Goal: Check status: Check status

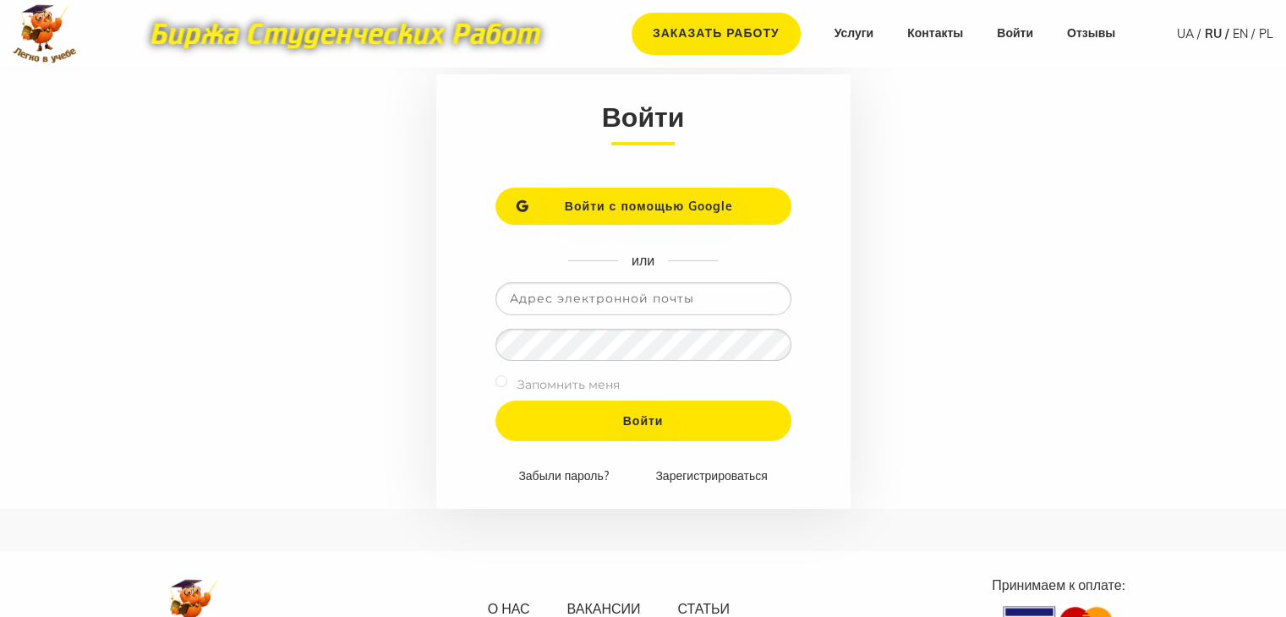
scroll to position [169, 0]
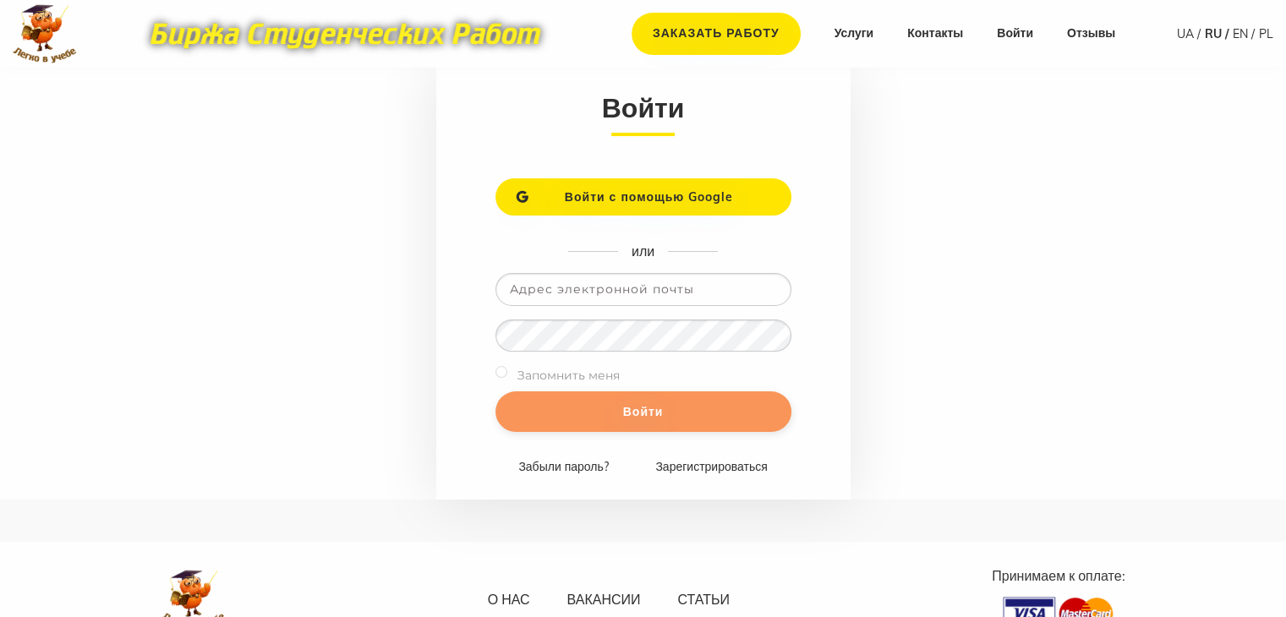
click at [636, 410] on input "Войти" at bounding box center [644, 412] width 296 height 41
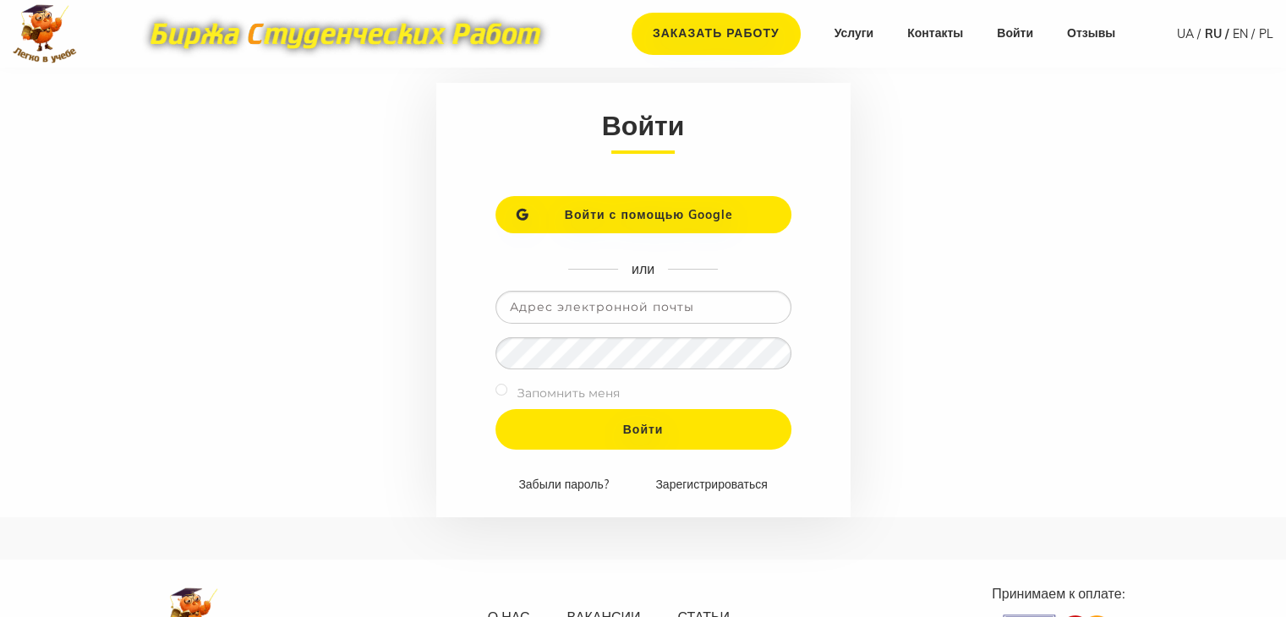
scroll to position [169, 0]
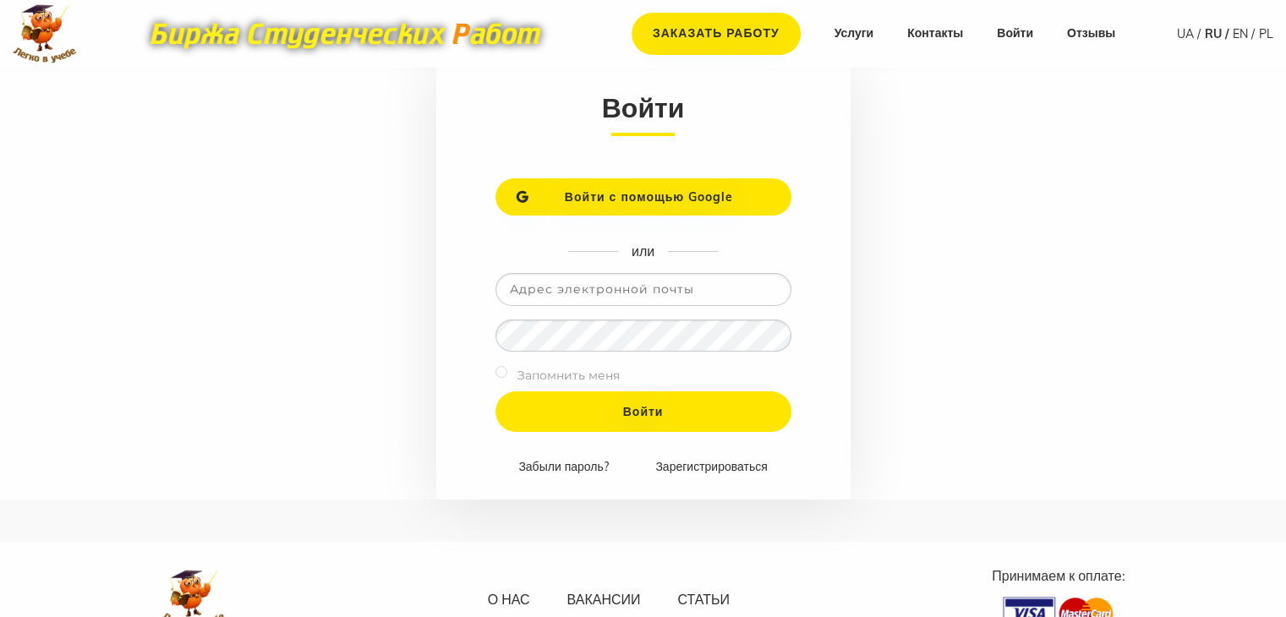
click at [615, 289] on input "email" at bounding box center [644, 289] width 296 height 33
type input "[EMAIL_ADDRESS][DOMAIN_NAME]"
click at [561, 378] on label "Запомнить меня" at bounding box center [569, 375] width 102 height 21
click at [558, 373] on label "Запомнить меня" at bounding box center [569, 375] width 102 height 21
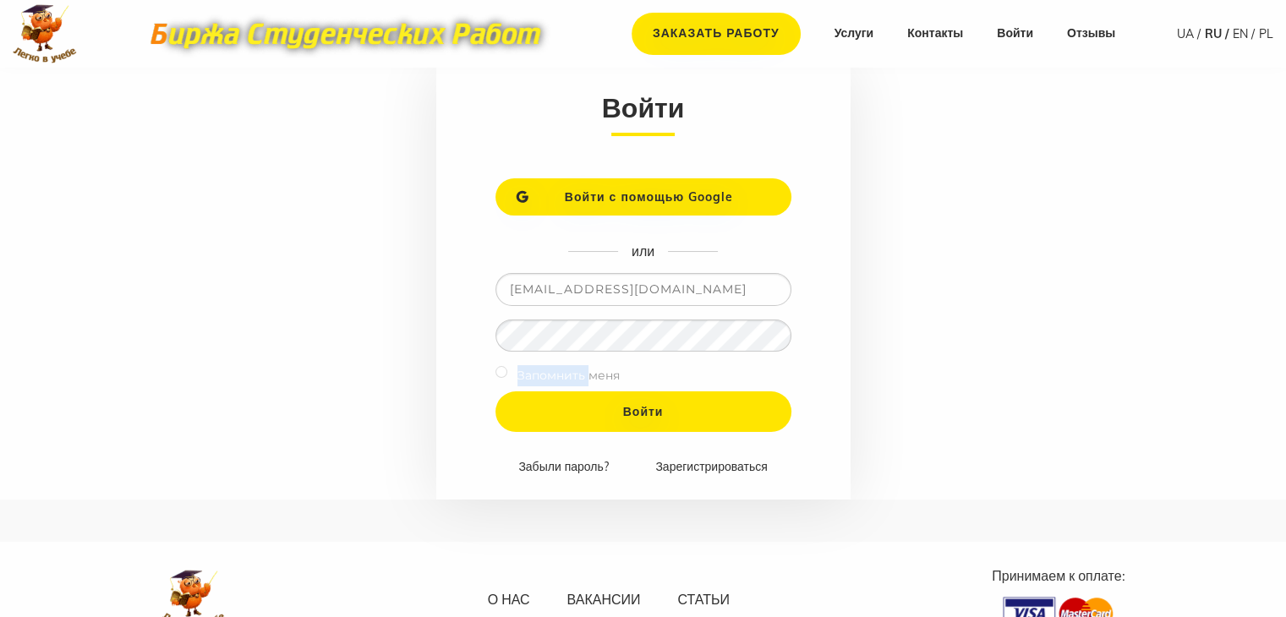
click at [502, 366] on input "checkbox" at bounding box center [502, 372] width 12 height 12
click at [500, 373] on input "checkbox" at bounding box center [502, 372] width 12 height 12
click at [501, 375] on input "checkbox" at bounding box center [502, 372] width 12 height 12
click at [504, 371] on input "checkbox" at bounding box center [502, 372] width 12 height 12
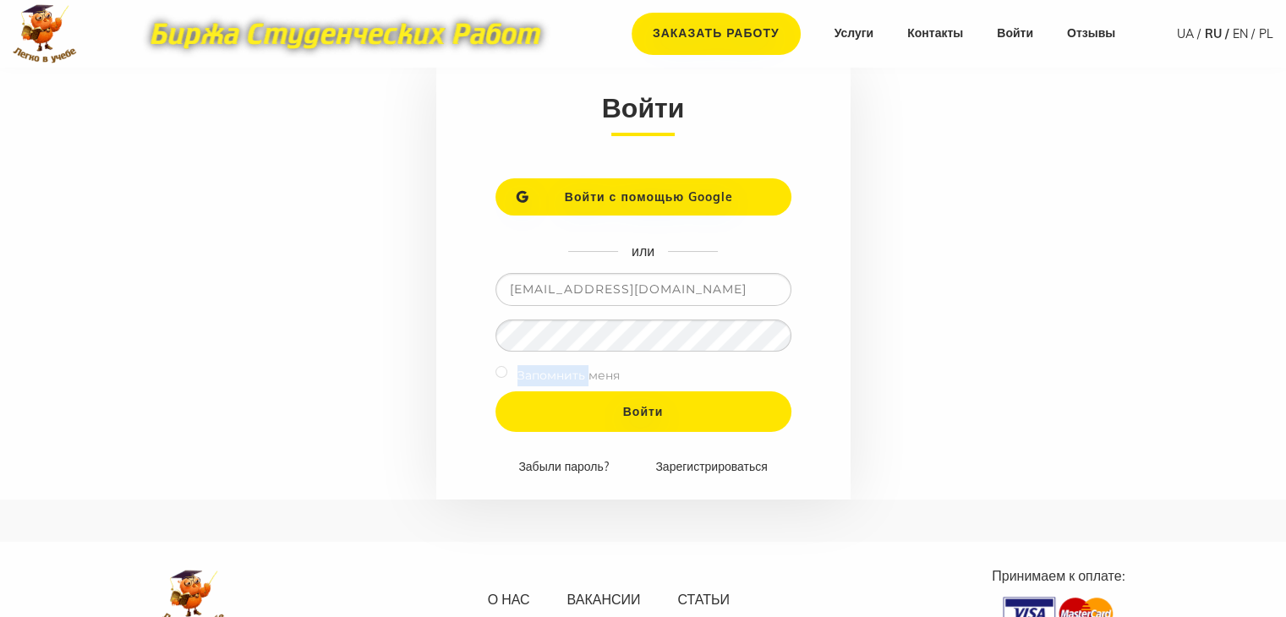
checkbox input "true"
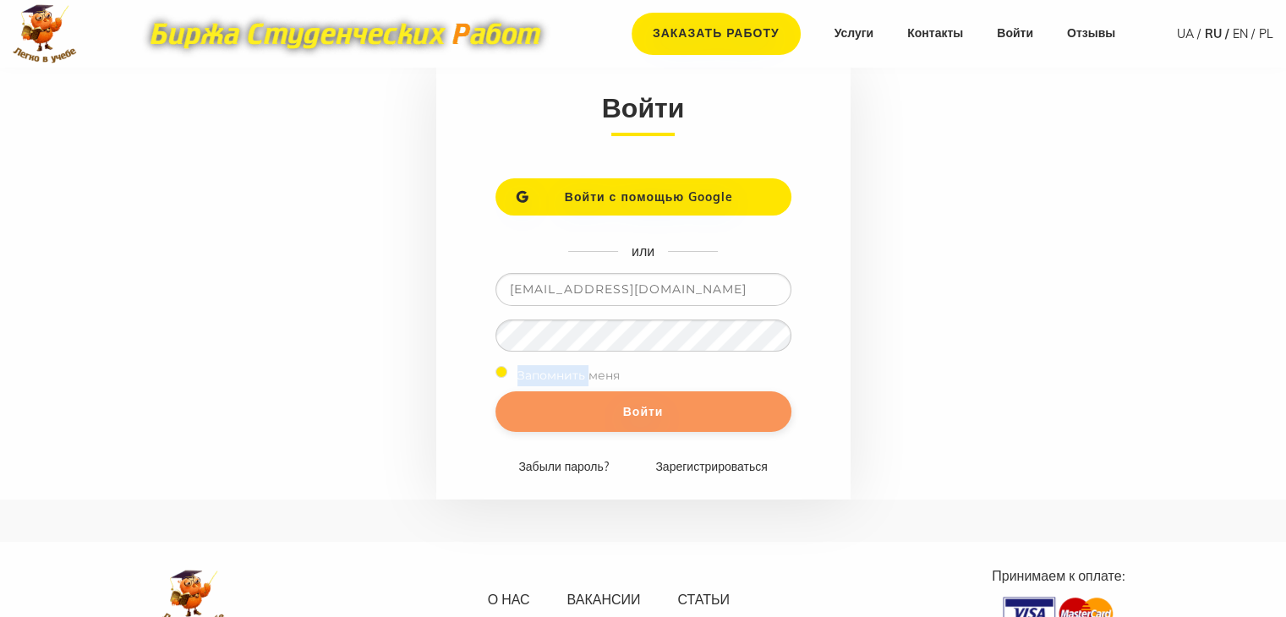
click at [565, 409] on input "Войти" at bounding box center [644, 412] width 296 height 41
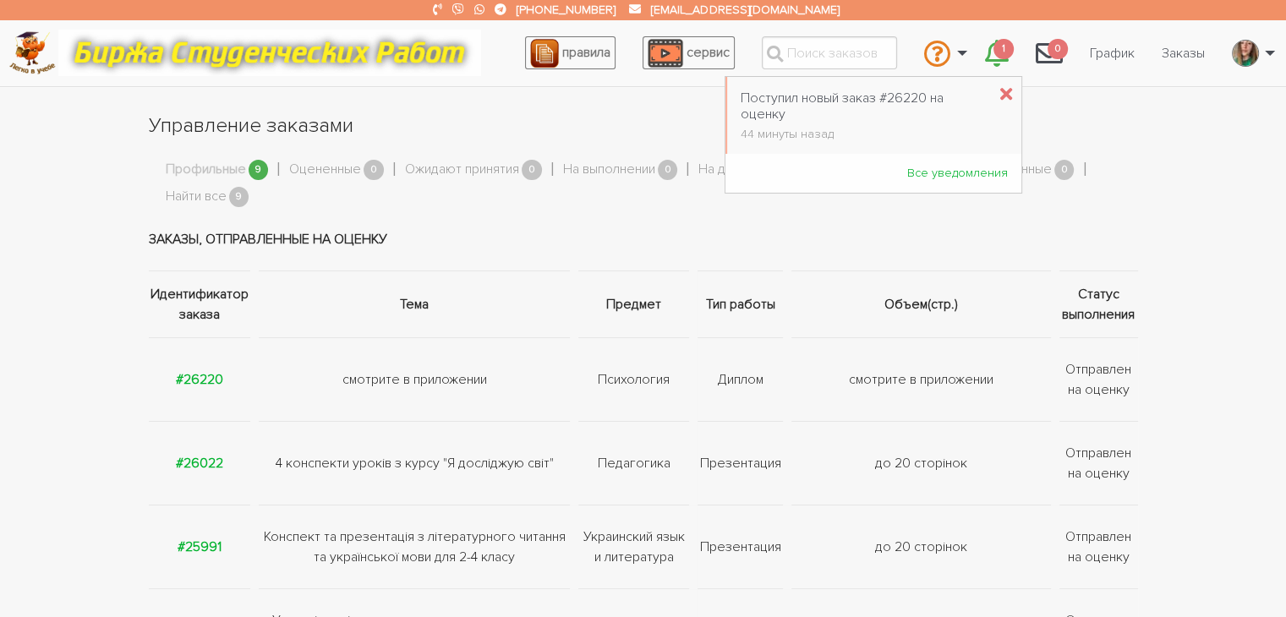
click at [985, 54] on icon "\a \a 1\a" at bounding box center [997, 53] width 24 height 27
click at [836, 115] on div "Поступил новый заказ #26220 на оценку" at bounding box center [864, 107] width 246 height 32
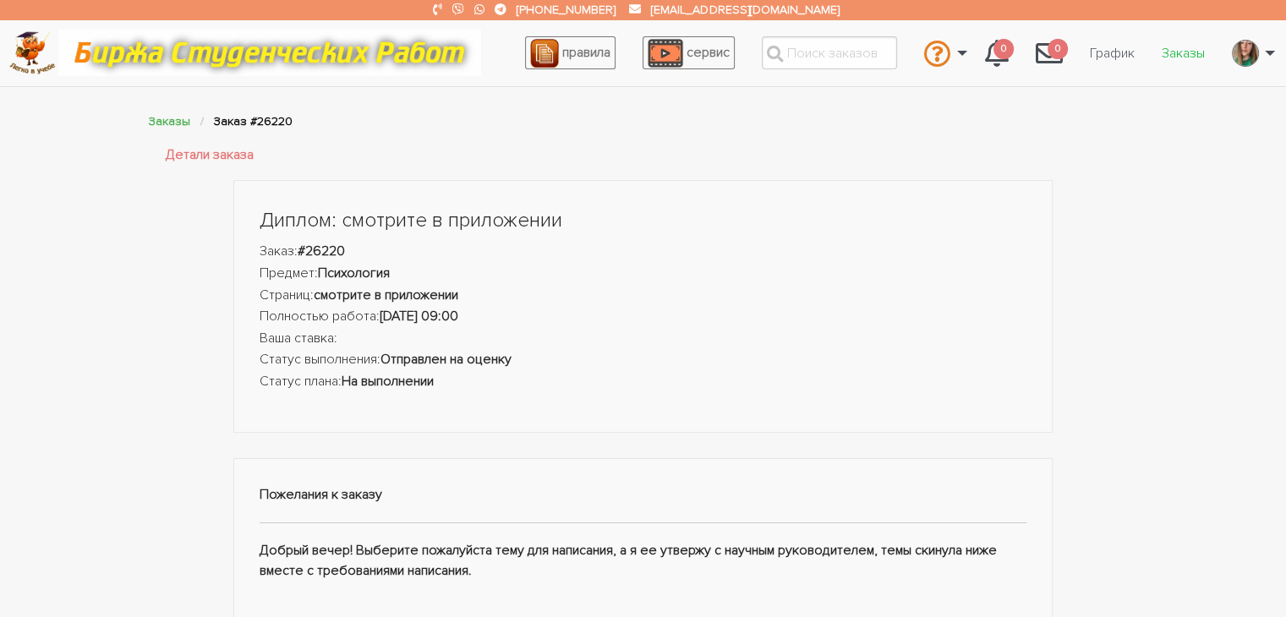
click at [1185, 56] on link "Заказы" at bounding box center [1184, 53] width 70 height 32
